Goal: Use online tool/utility: Use online tool/utility

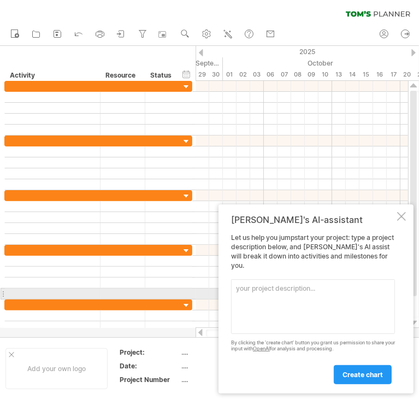
click at [260, 291] on textarea at bounding box center [313, 306] width 164 height 55
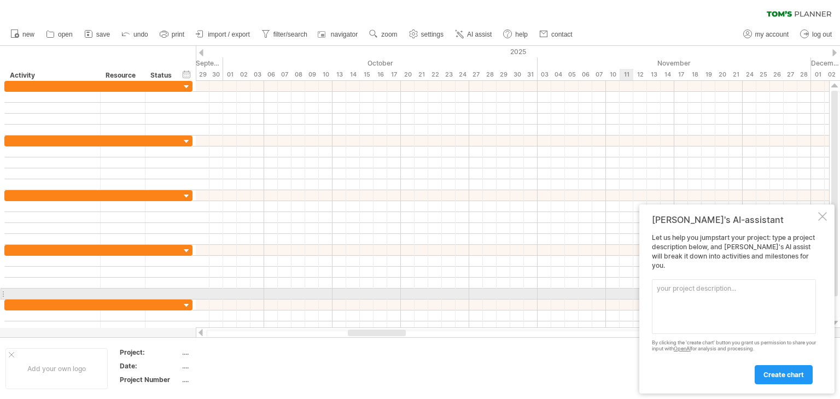
click at [419, 296] on textarea at bounding box center [734, 306] width 164 height 55
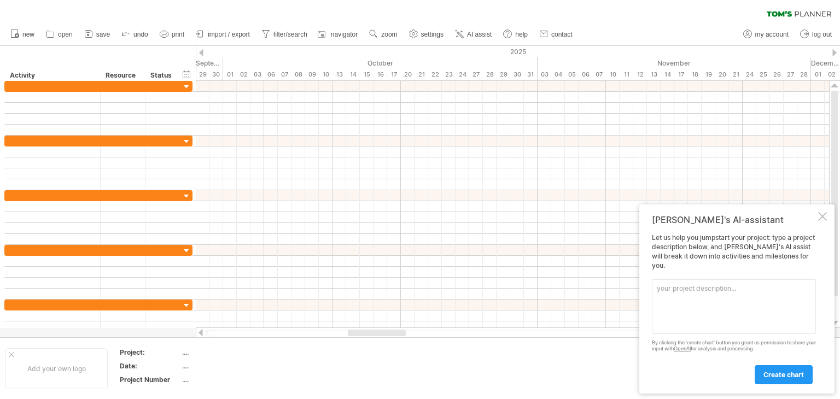
click at [419, 351] on div "By clicking the 'create chart' button you grant us permission to share your inp…" at bounding box center [734, 346] width 164 height 12
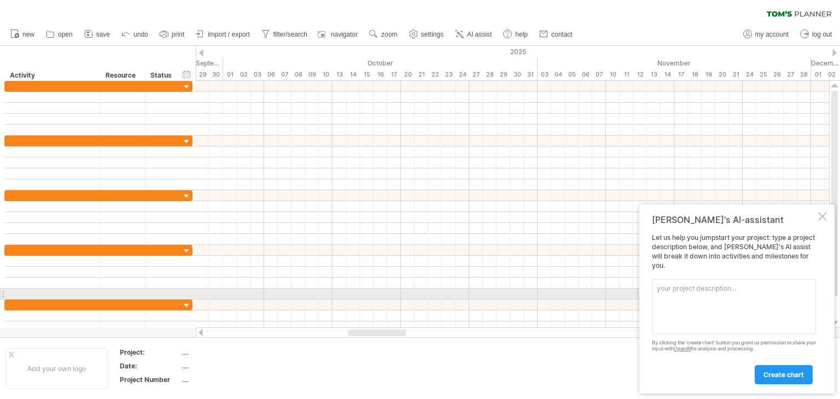
click at [419, 299] on textarea at bounding box center [734, 306] width 164 height 55
paste textarea "Task Duration (days) Start End Identify stakeholders 5 0 5 Define functional re…"
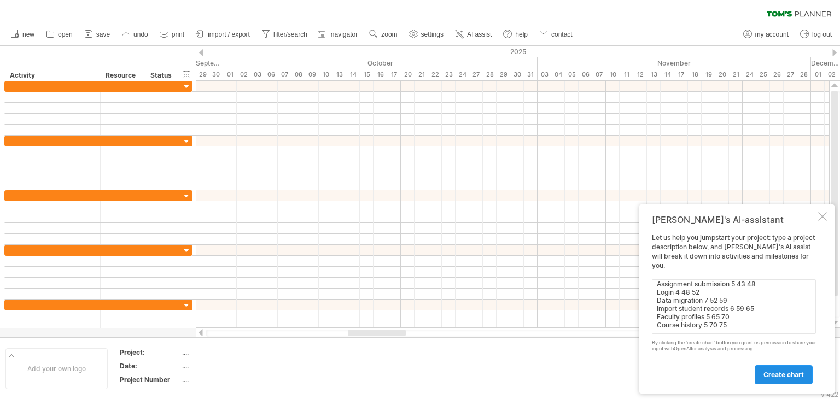
type textarea "Task Duration (days) Start End Identify stakeholders 5 0 5 Define functional re…"
click at [419, 371] on span "create chart" at bounding box center [783, 375] width 40 height 8
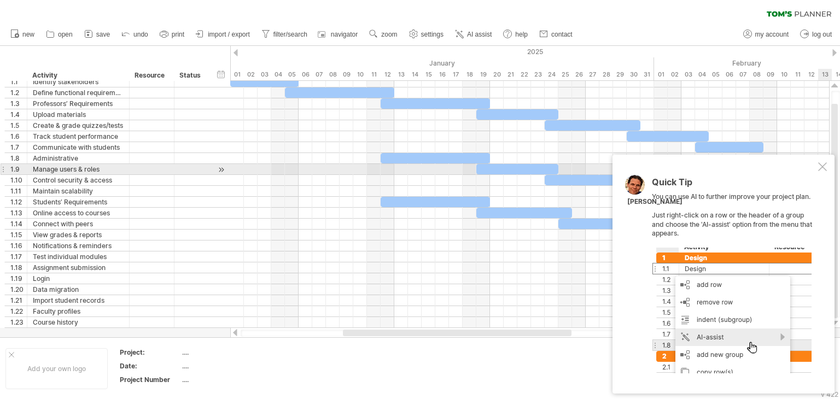
click at [419, 166] on div at bounding box center [822, 166] width 9 height 9
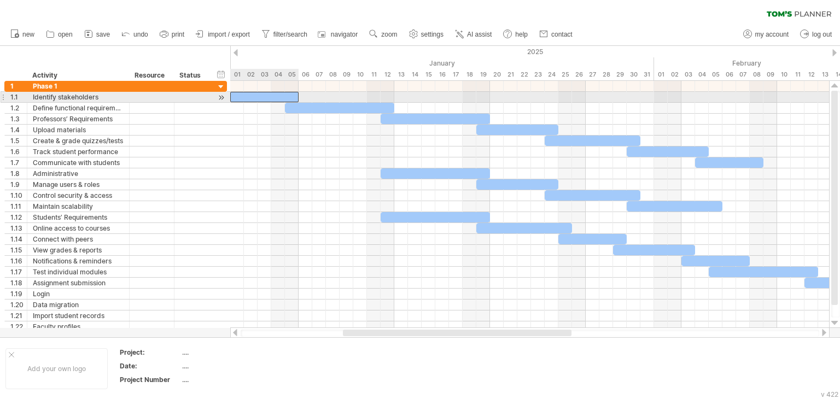
click at [250, 98] on div at bounding box center [264, 97] width 68 height 10
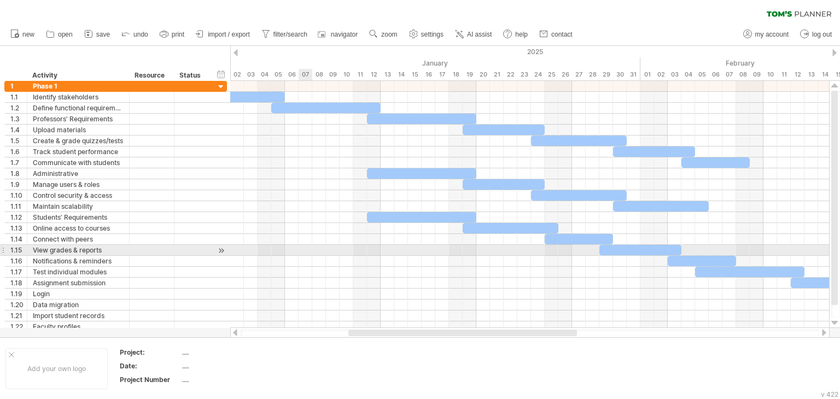
click at [303, 252] on div at bounding box center [529, 250] width 599 height 11
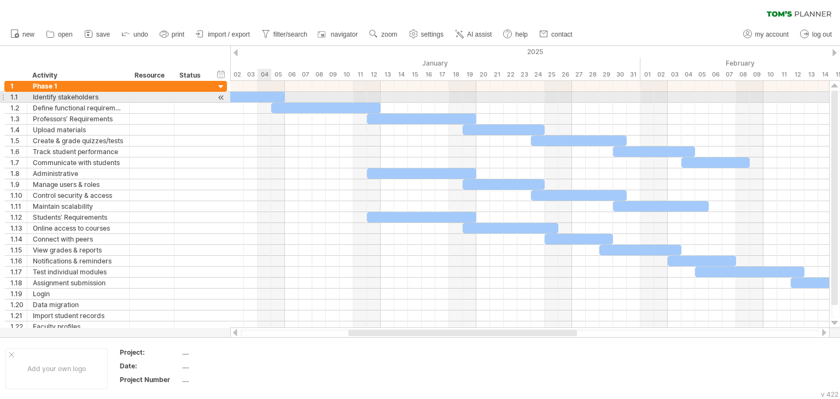
click at [261, 94] on div at bounding box center [251, 97] width 68 height 10
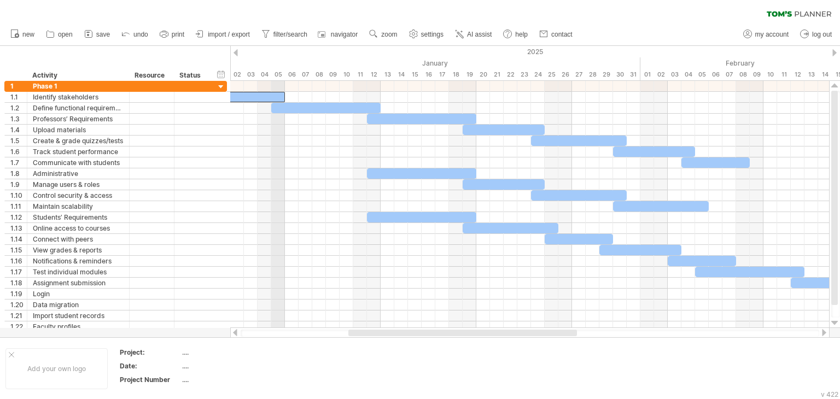
click at [280, 73] on div "05" at bounding box center [278, 74] width 14 height 11
drag, startPoint x: 280, startPoint y: 73, endPoint x: 288, endPoint y: 74, distance: 8.4
click at [285, 74] on div "05" at bounding box center [278, 74] width 14 height 11
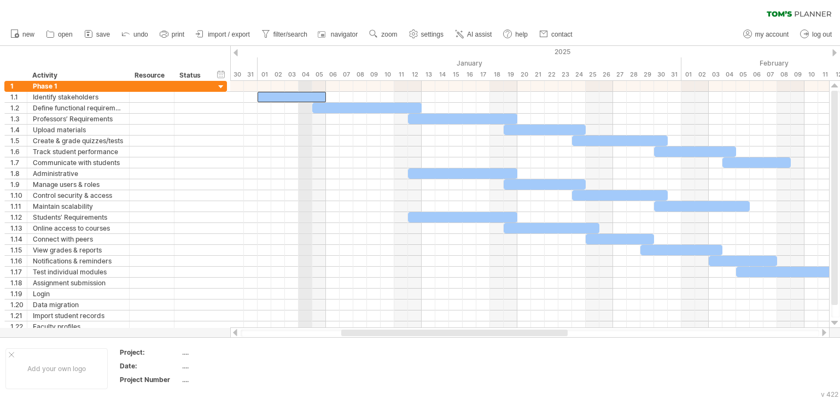
drag, startPoint x: 288, startPoint y: 74, endPoint x: 309, endPoint y: 78, distance: 21.0
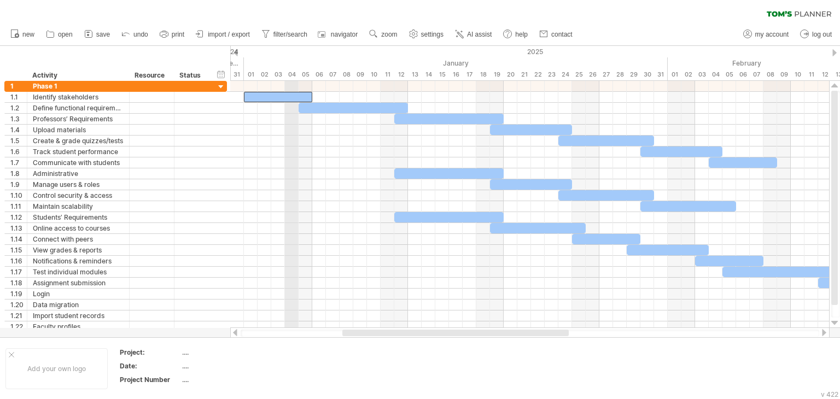
drag, startPoint x: 304, startPoint y: 56, endPoint x: 295, endPoint y: 55, distance: 9.3
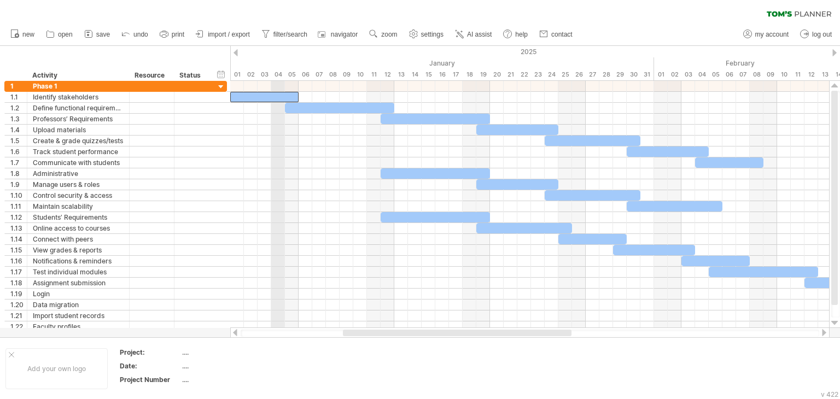
drag, startPoint x: 295, startPoint y: 55, endPoint x: 283, endPoint y: 57, distance: 12.1
click at [419, 60] on div "January" at bounding box center [442, 62] width 424 height 11
click at [188, 355] on div "...." at bounding box center [228, 352] width 92 height 9
type input "*"
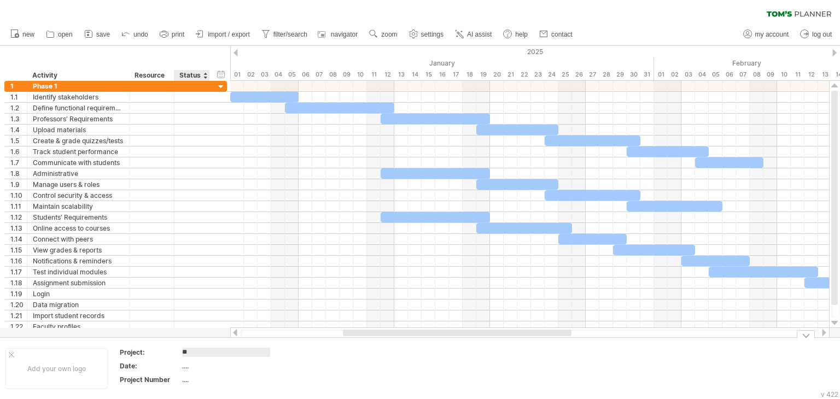
type input "***"
click at [186, 366] on div "...." at bounding box center [228, 365] width 92 height 9
click at [188, 366] on div "...." at bounding box center [228, 365] width 92 height 9
type input "**********"
click at [186, 379] on div "...." at bounding box center [228, 379] width 92 height 9
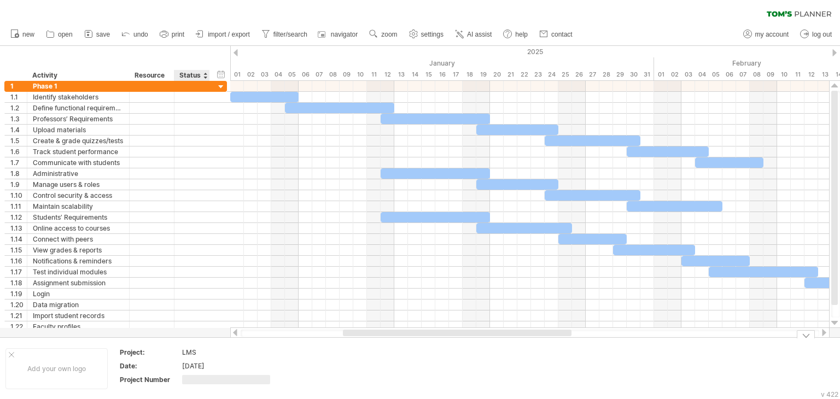
type input "*"
click at [270, 357] on div "LMS" at bounding box center [228, 352] width 92 height 9
